Goal: Information Seeking & Learning: Find specific fact

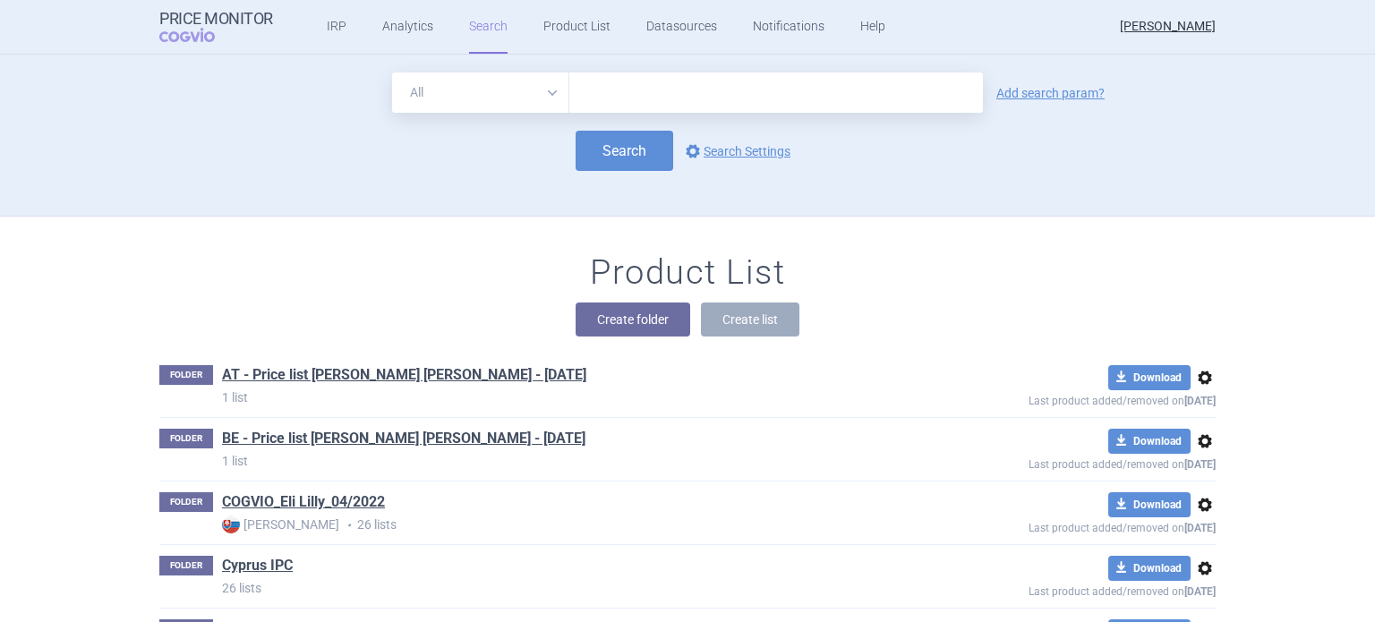
click at [543, 99] on select "All Brand Name ATC Company Active Substance Country Newer than" at bounding box center [480, 93] width 177 height 40
select select "brandName"
click at [392, 73] on select "All Brand Name ATC Company Active Substance Country Newer than" at bounding box center [480, 93] width 177 height 40
click at [1003, 99] on link "Add search param?" at bounding box center [1050, 93] width 108 height 13
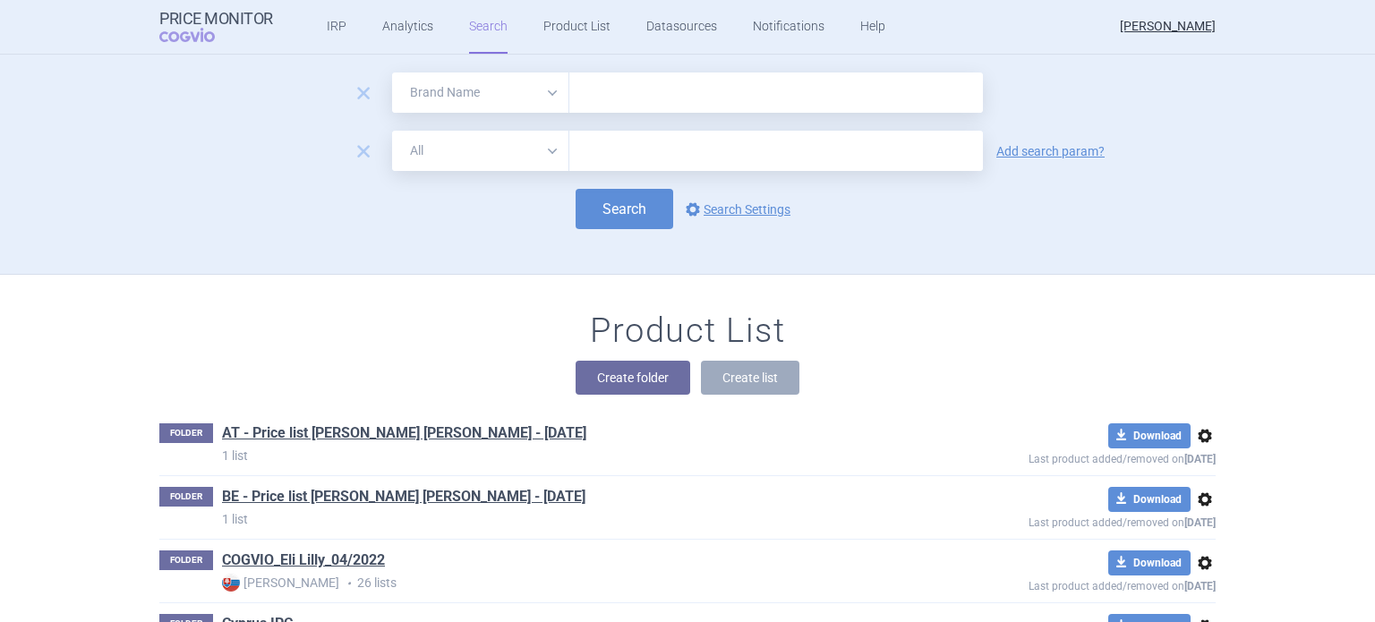
click at [548, 149] on select "All Brand Name ATC Company Active Substance Country Newer than" at bounding box center [480, 151] width 177 height 40
select select "country"
click at [392, 131] on select "All Brand Name ATC Company Active Substance Country Newer than" at bounding box center [480, 151] width 177 height 40
click at [999, 152] on link "Add search param?" at bounding box center [1050, 151] width 108 height 13
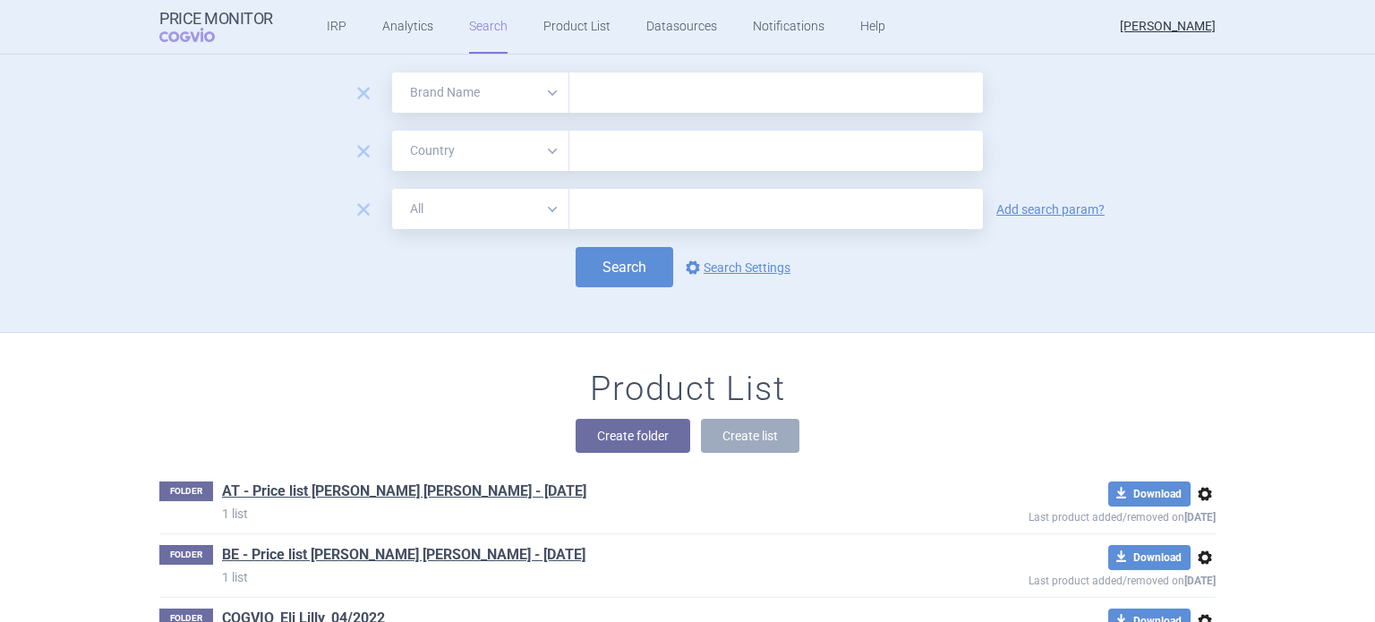
click at [551, 205] on select "All Brand Name ATC Company Active Substance Country Newer than" at bounding box center [480, 209] width 177 height 40
select select "mah"
click at [392, 189] on select "All Brand Name ATC Company Active Substance Country Newer than" at bounding box center [480, 209] width 177 height 40
click at [609, 95] on input "text" at bounding box center [776, 93] width 414 height 40
type input "[MEDICAL_DATA]"
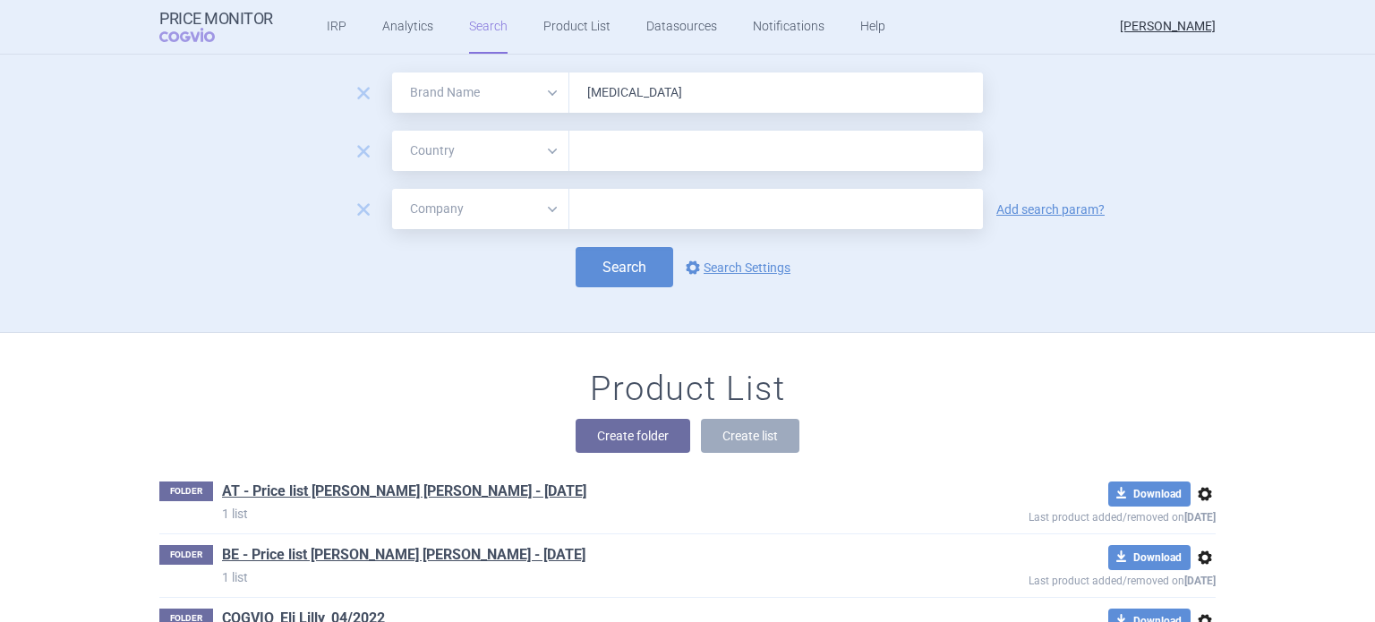
click at [578, 156] on input "text" at bounding box center [776, 151] width 396 height 23
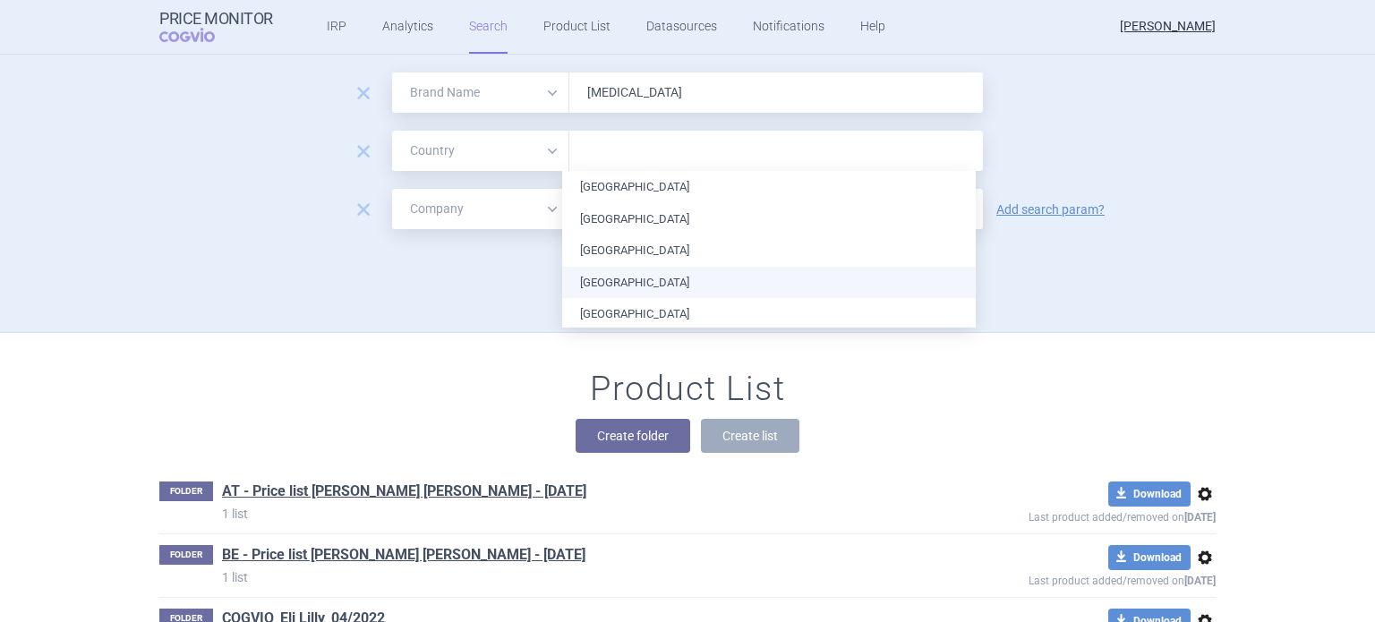
click at [616, 282] on li "[GEOGRAPHIC_DATA]" at bounding box center [769, 283] width 414 height 32
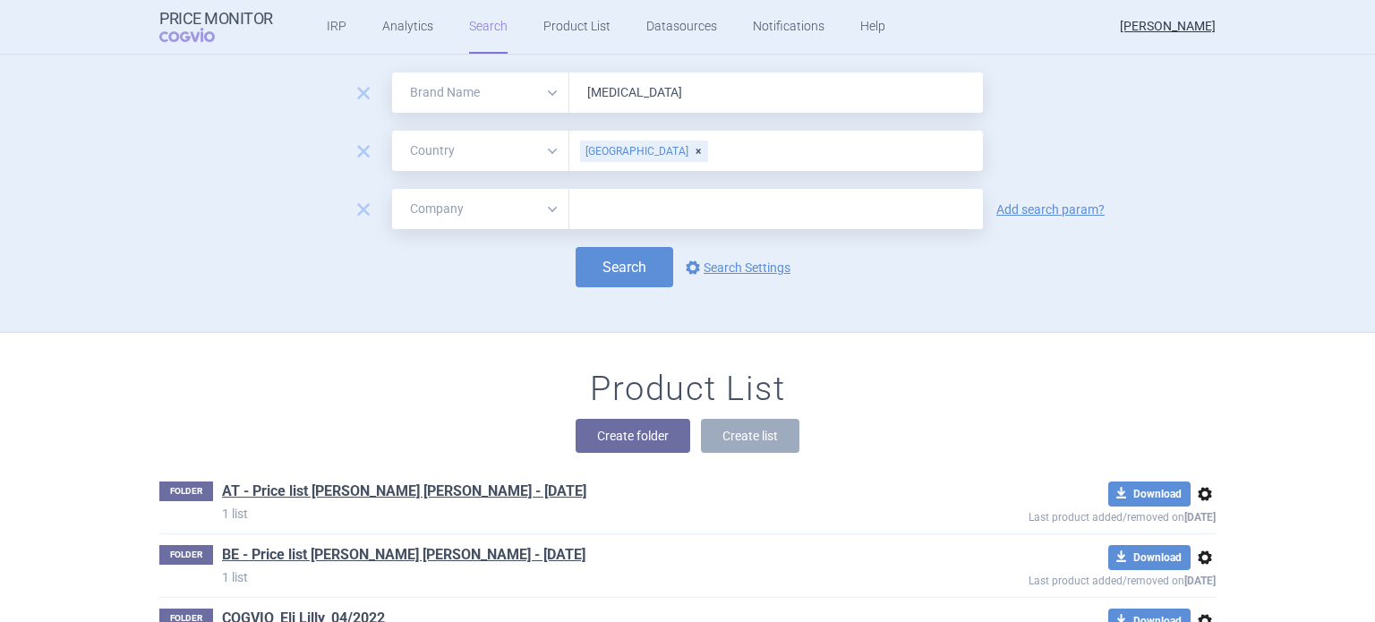
click at [1074, 239] on form "remove All Brand Name ATC Company Active Substance Country Newer than [MEDICAL_…" at bounding box center [687, 180] width 1056 height 215
click at [716, 222] on input "text" at bounding box center [776, 209] width 414 height 40
type input "Lilly"
click at [630, 269] on button "Search" at bounding box center [625, 267] width 98 height 40
select select "brandName"
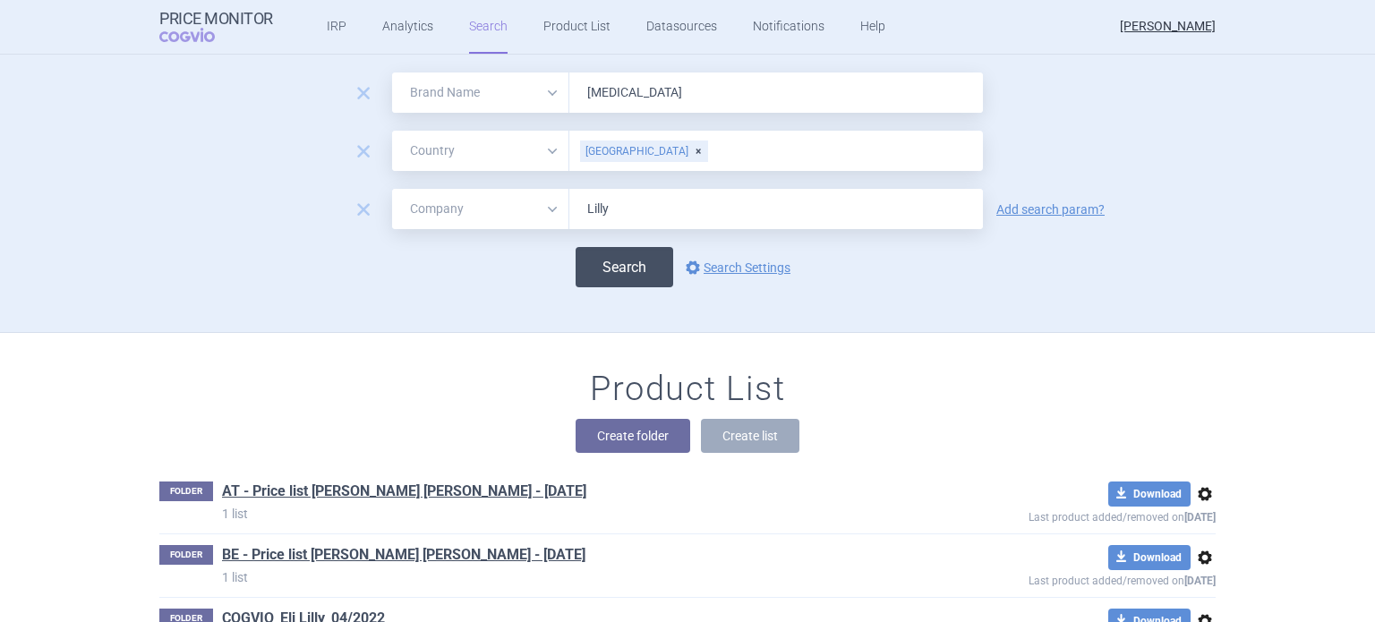
select select "country"
select select "mah"
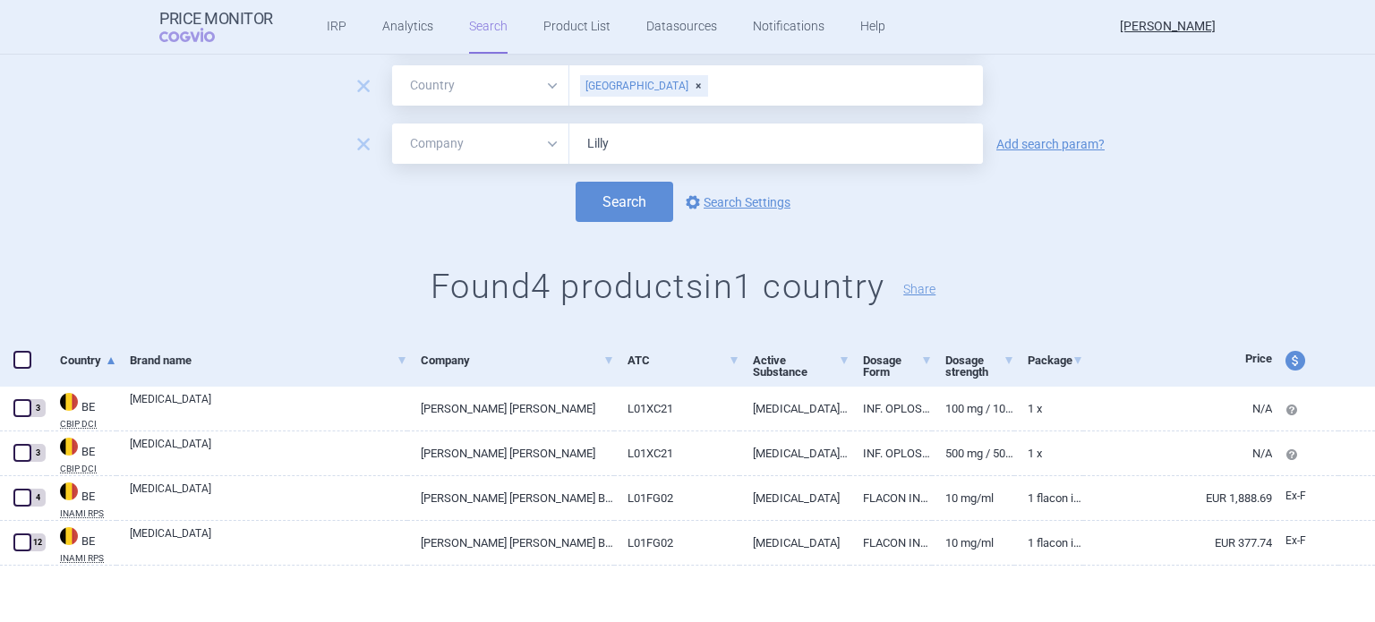
scroll to position [103, 0]
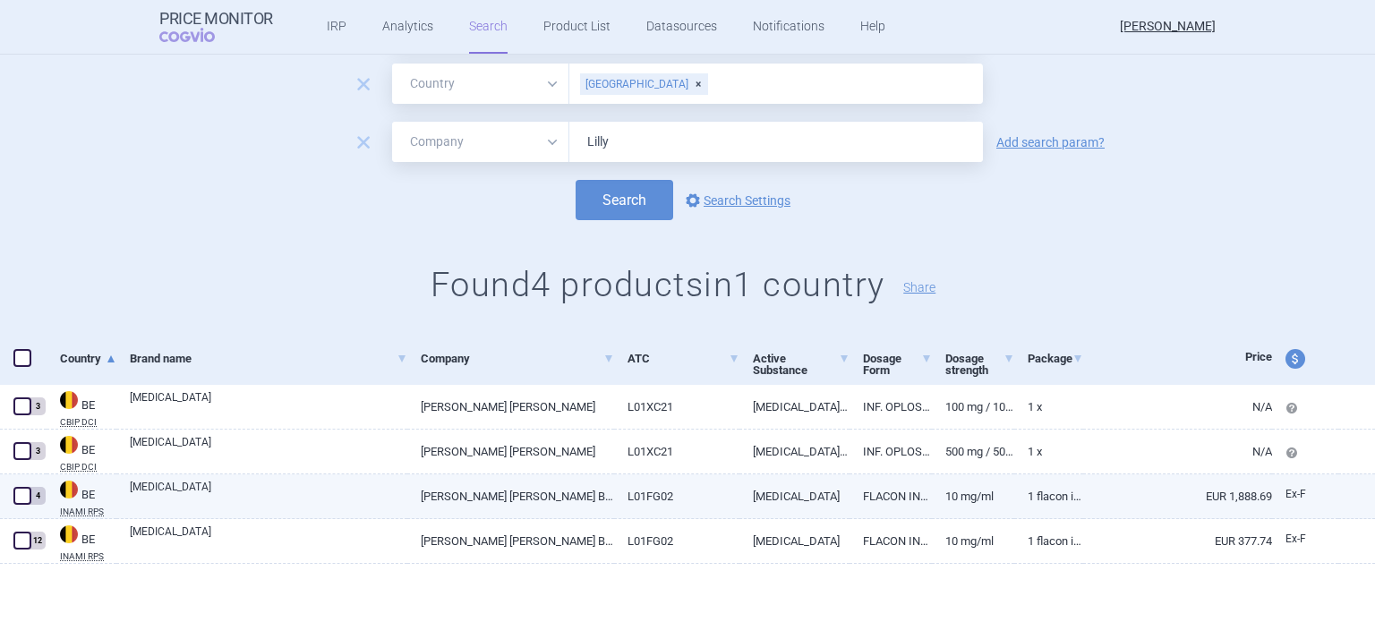
click at [894, 498] on link "FLACON INJECTABLE" at bounding box center [890, 496] width 82 height 44
select select "EUR"
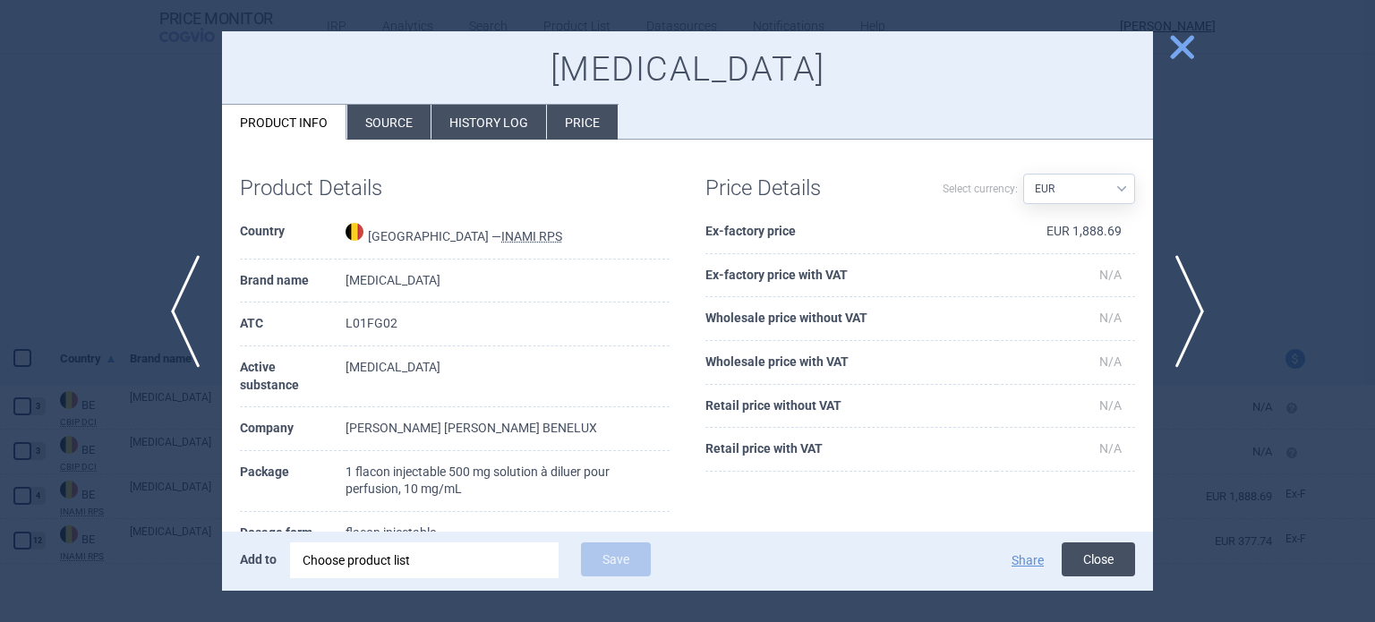
drag, startPoint x: 1101, startPoint y: 554, endPoint x: 1037, endPoint y: 559, distance: 64.7
click at [1100, 554] on button "Close" at bounding box center [1098, 559] width 73 height 34
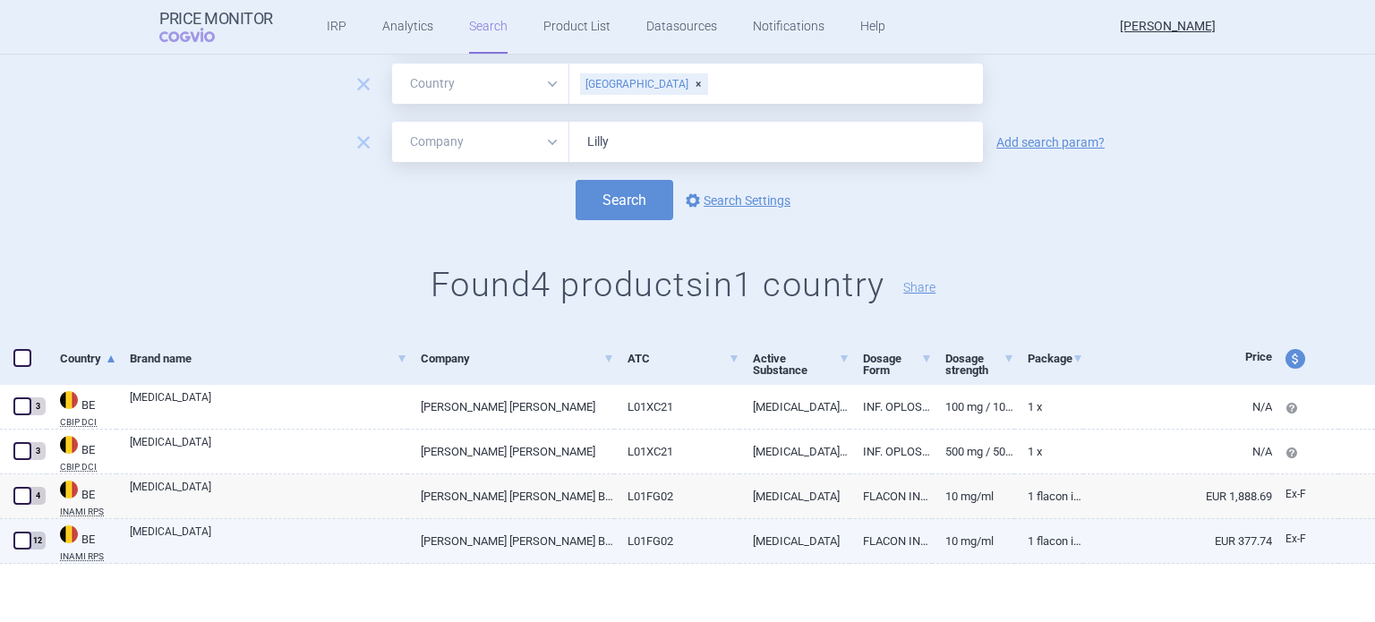
click at [883, 537] on link "FLACON INJECTABLE" at bounding box center [890, 541] width 82 height 44
select select "EUR"
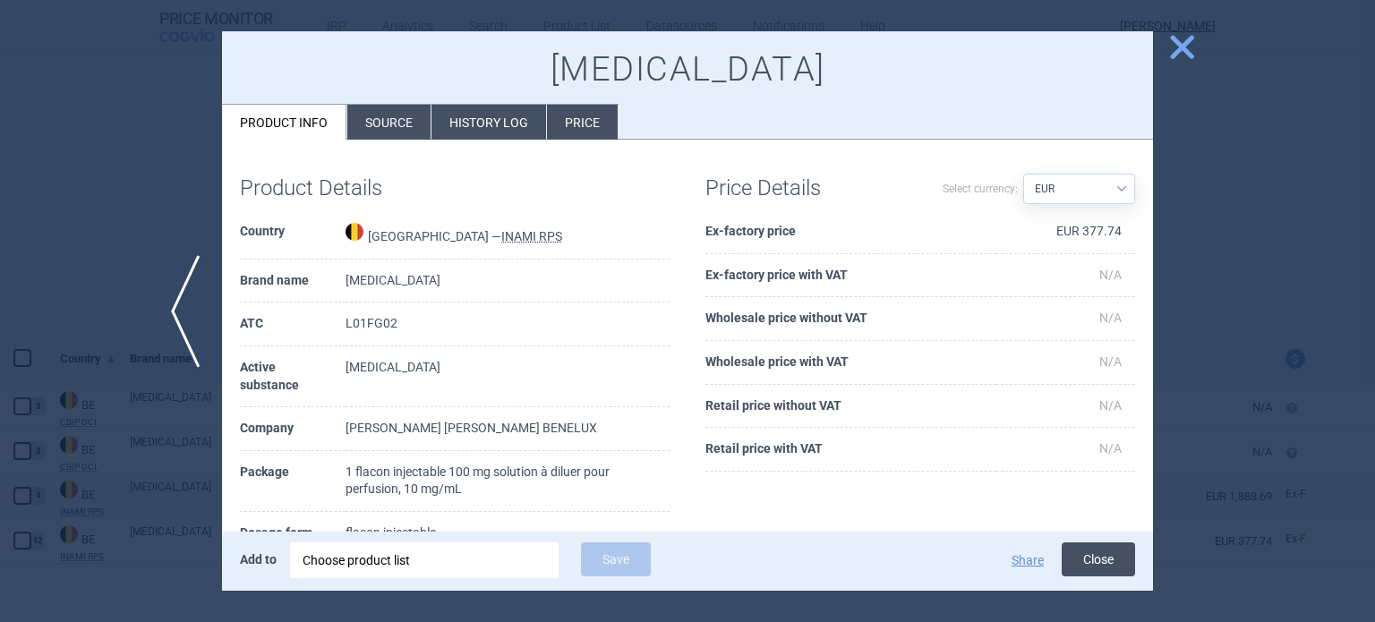
click at [1094, 556] on button "Close" at bounding box center [1098, 559] width 73 height 34
